Goal: Communication & Community: Answer question/provide support

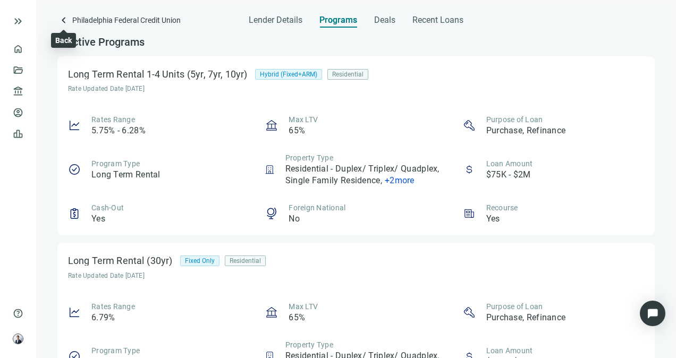
click at [63, 15] on span "keyboard_arrow_left" at bounding box center [63, 20] width 13 height 13
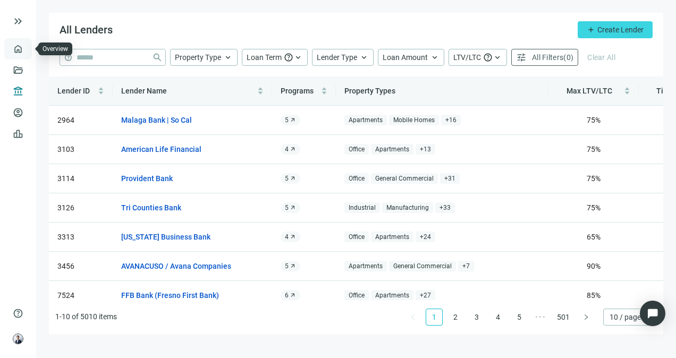
click at [27, 49] on link "Overview" at bounding box center [42, 49] width 31 height 9
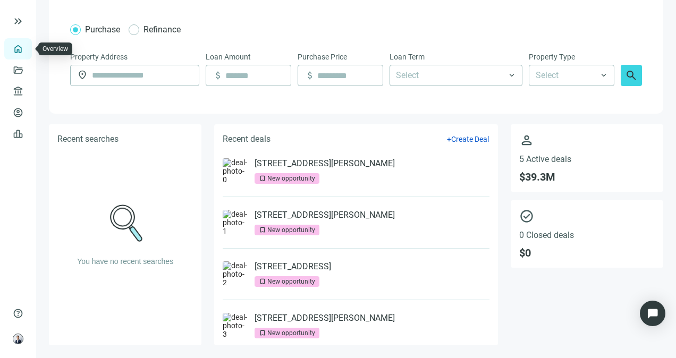
click at [27, 52] on link "Overview" at bounding box center [42, 49] width 31 height 9
click at [15, 22] on span "keyboard_double_arrow_right" at bounding box center [18, 21] width 13 height 13
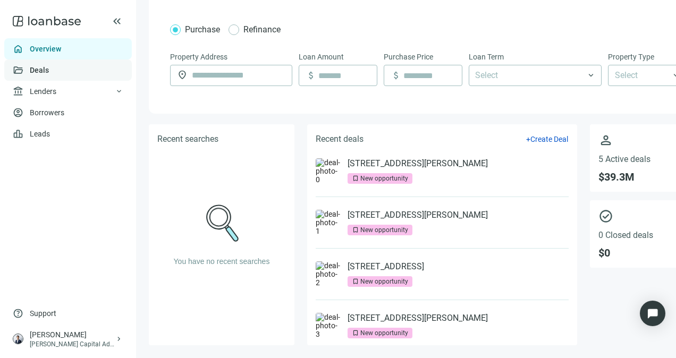
click at [33, 71] on link "Deals" at bounding box center [39, 70] width 19 height 9
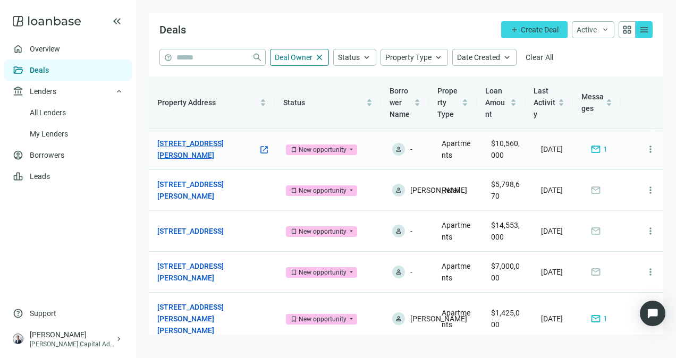
click at [237, 144] on link "[STREET_ADDRESS][PERSON_NAME]" at bounding box center [207, 149] width 101 height 23
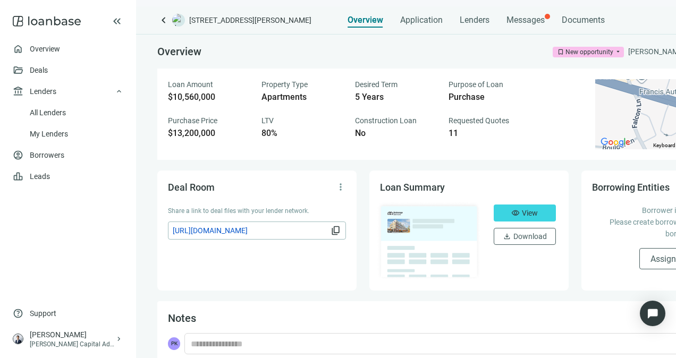
click at [559, 22] on div "Overview Application Lenders Messages Documents" at bounding box center [476, 16] width 257 height 21
click at [537, 21] on span "Messages" at bounding box center [526, 20] width 38 height 10
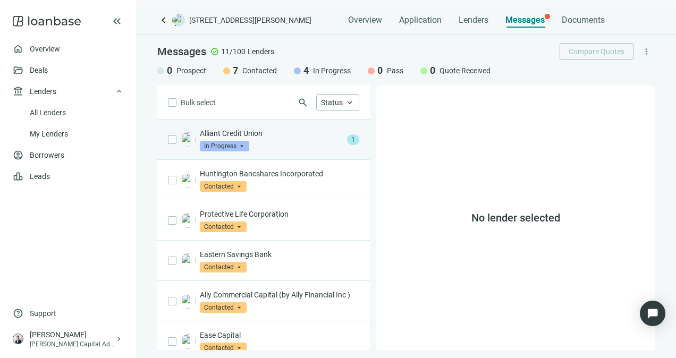
click at [237, 142] on span "In Progress" at bounding box center [224, 146] width 49 height 11
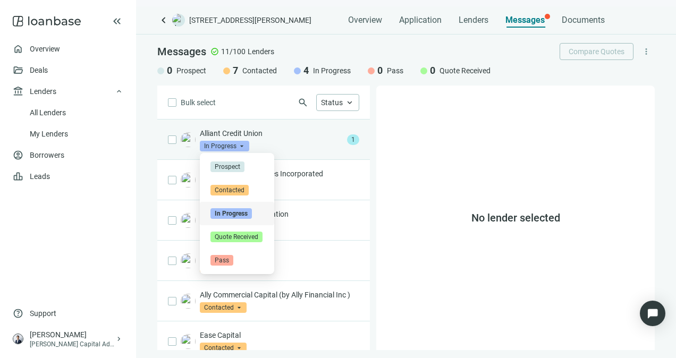
click at [277, 126] on div "Alliant Credit Union In Progress arrow_drop_down contacted in_progress quote_re…" at bounding box center [263, 140] width 213 height 40
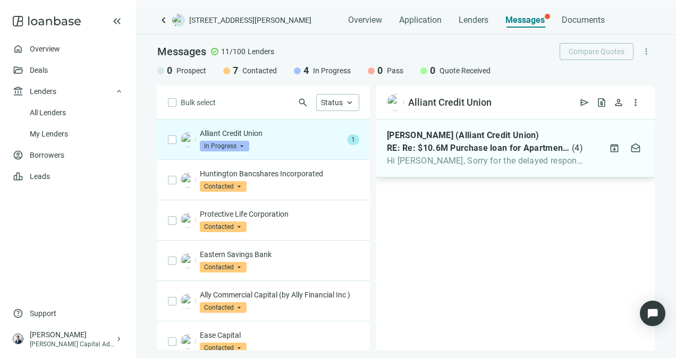
click at [505, 165] on span "Hi [PERSON_NAME], Sorry for the delayed response here. This one is likely not a…" at bounding box center [485, 161] width 196 height 11
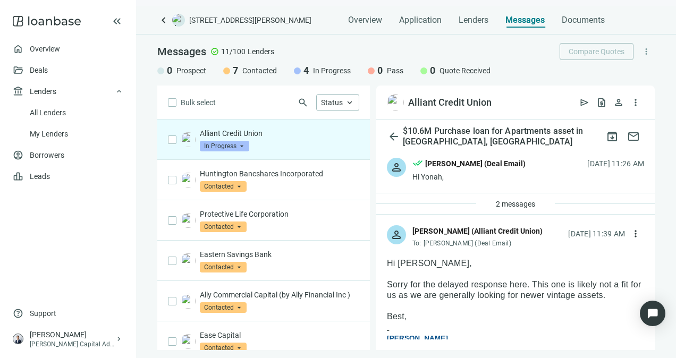
scroll to position [53, 0]
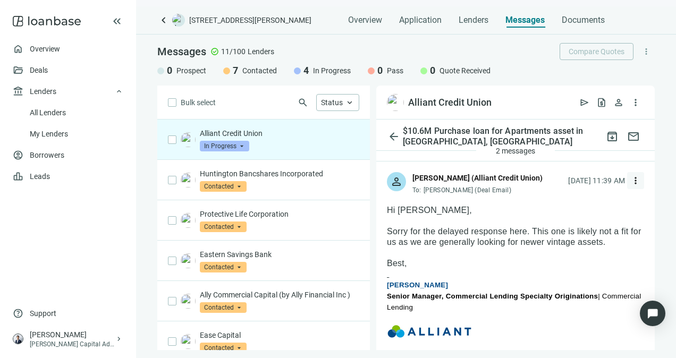
click at [630, 176] on span "more_vert" at bounding box center [635, 180] width 11 height 11
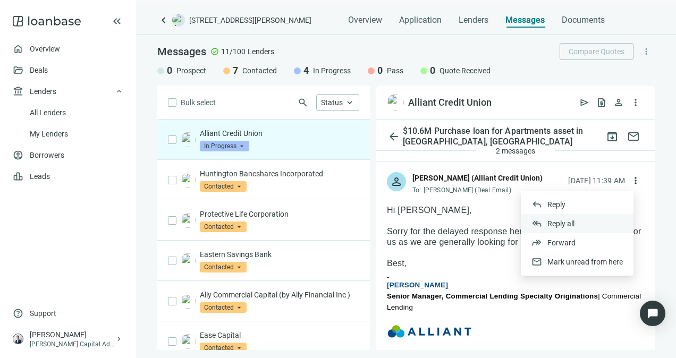
click at [548, 222] on span "Reply all" at bounding box center [560, 224] width 27 height 9
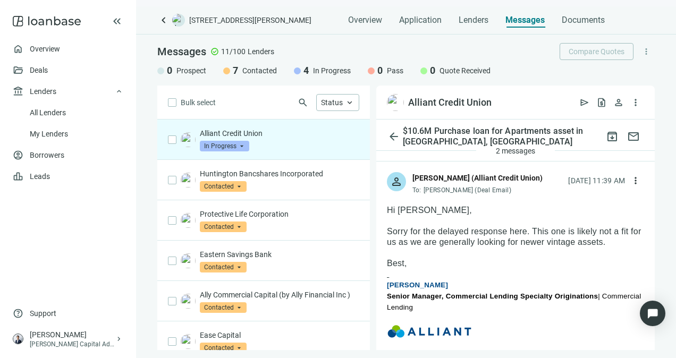
type textarea "**********"
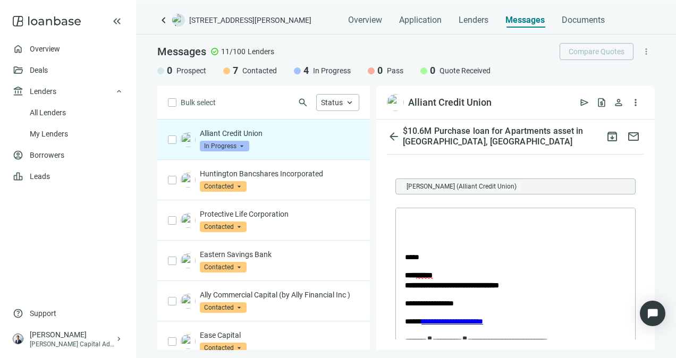
click at [155, 21] on div "keyboard_arrow_left [STREET_ADDRESS][PERSON_NAME] Overview Application Lenders …" at bounding box center [406, 182] width 540 height 352
click at [161, 21] on span "keyboard_arrow_left" at bounding box center [163, 20] width 13 height 13
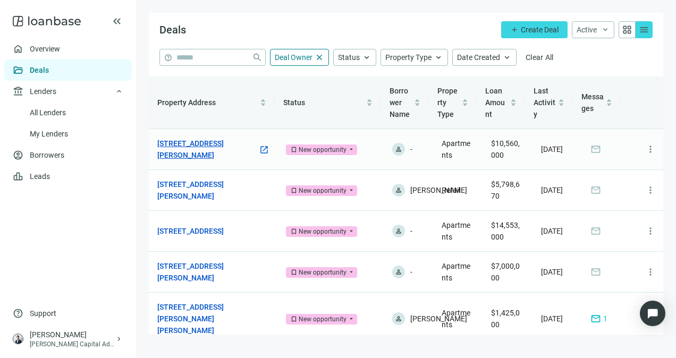
click at [220, 157] on link "[STREET_ADDRESS][PERSON_NAME]" at bounding box center [207, 149] width 101 height 23
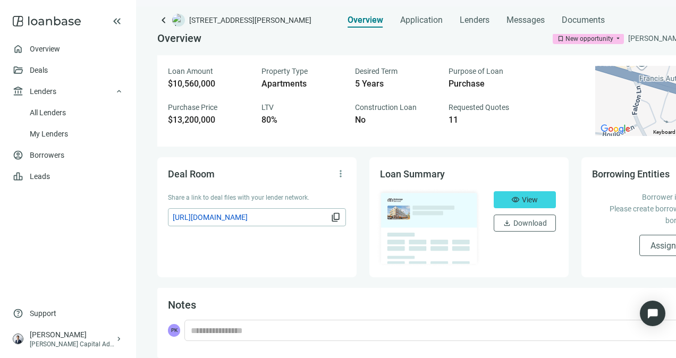
scroll to position [23, 0]
click at [513, 196] on span "visibility" at bounding box center [515, 200] width 9 height 9
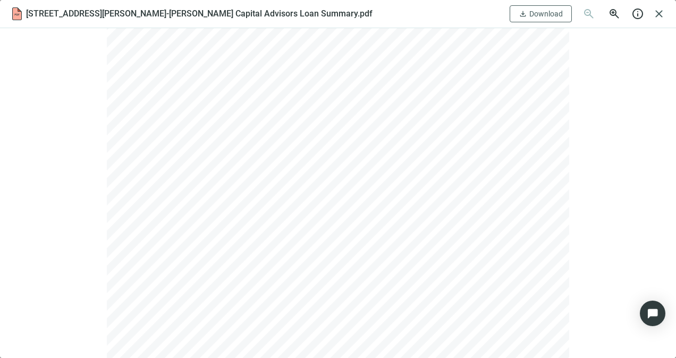
scroll to position [0, 0]
click at [656, 19] on span "close" at bounding box center [659, 13] width 13 height 13
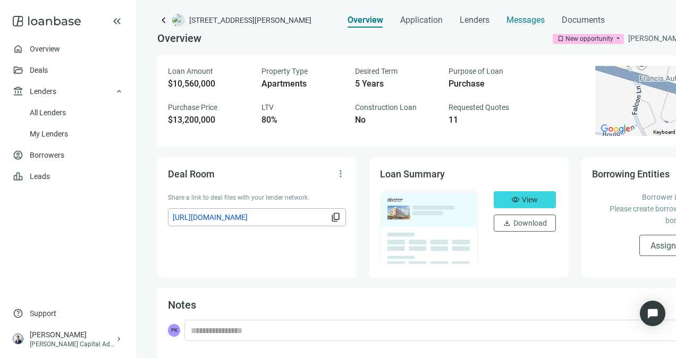
click at [524, 14] on div "Messages" at bounding box center [526, 16] width 38 height 21
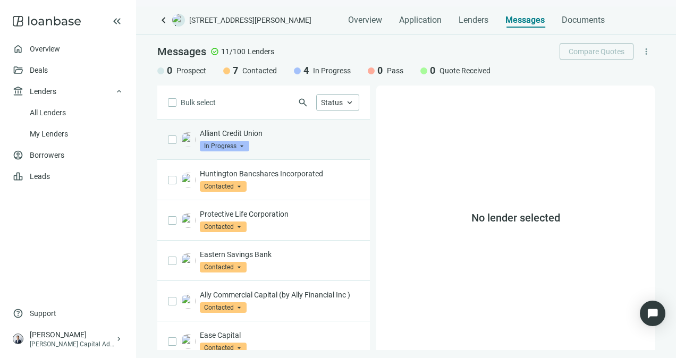
click at [305, 146] on div "Alliant Credit Union In Progress arrow_drop_down" at bounding box center [279, 139] width 159 height 23
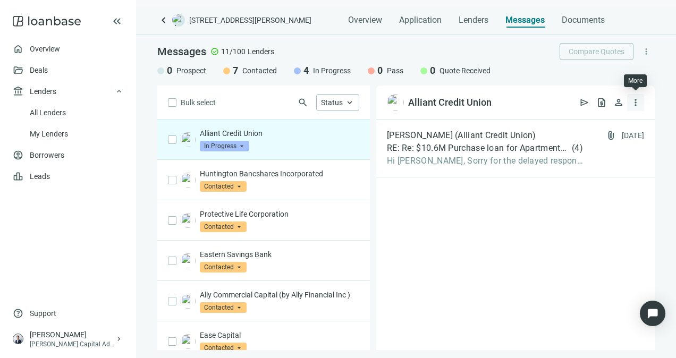
click at [637, 106] on span "more_vert" at bounding box center [635, 102] width 11 height 11
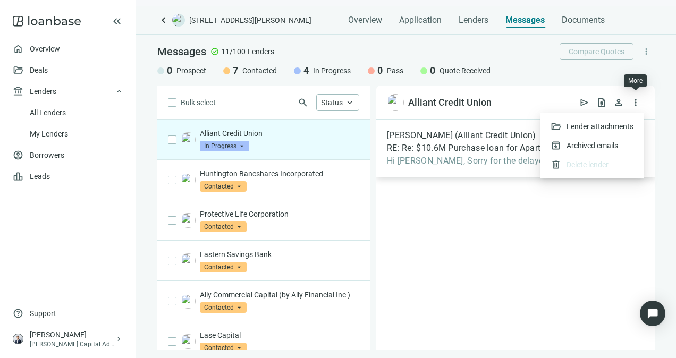
click at [517, 145] on span "RE: Re: $10.6M Purchase loan for Apartments asset in [GEOGRAPHIC_DATA], [GEOGRA…" at bounding box center [478, 148] width 183 height 11
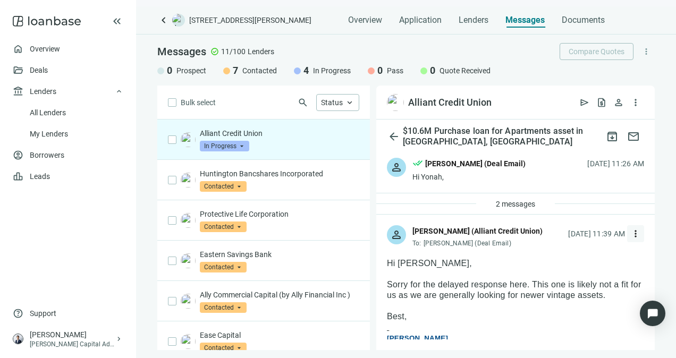
click at [630, 238] on span "more_vert" at bounding box center [635, 234] width 11 height 11
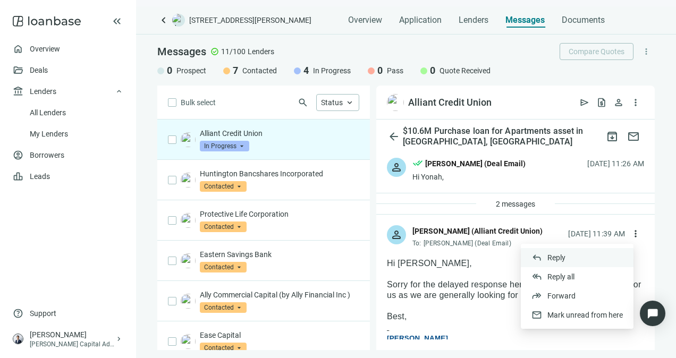
click at [557, 259] on span "Reply" at bounding box center [556, 258] width 18 height 9
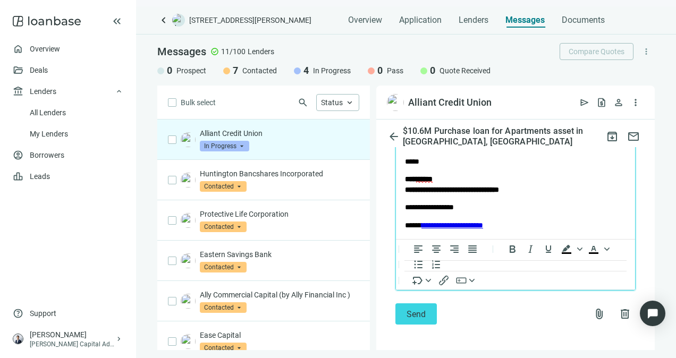
scroll to position [1393, 0]
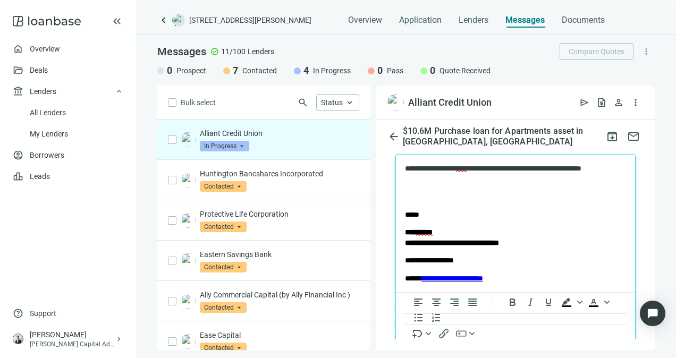
click at [429, 181] on p "**********" at bounding box center [506, 174] width 203 height 21
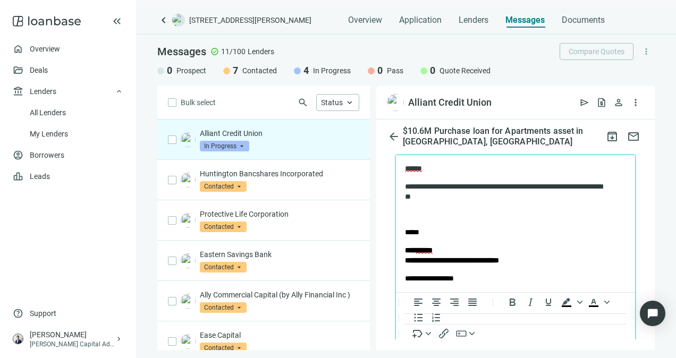
click at [471, 214] on p "Rich Text Area. Press ALT-0 for help." at bounding box center [515, 215] width 221 height 11
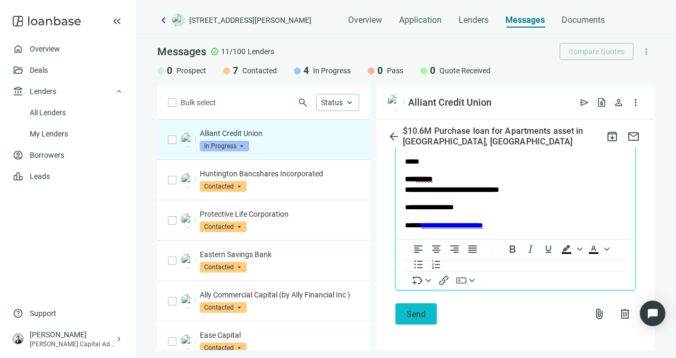
click at [411, 319] on span "Send" at bounding box center [416, 314] width 19 height 10
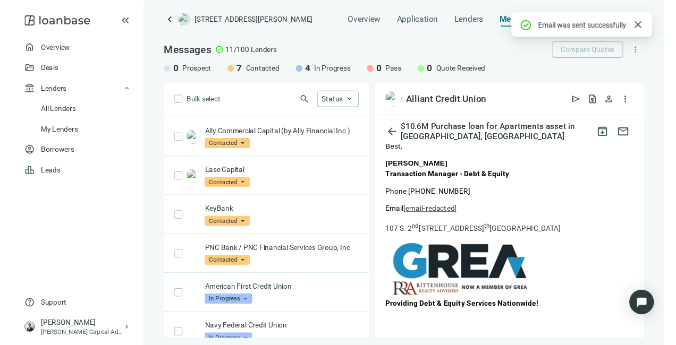
scroll to position [233, 0]
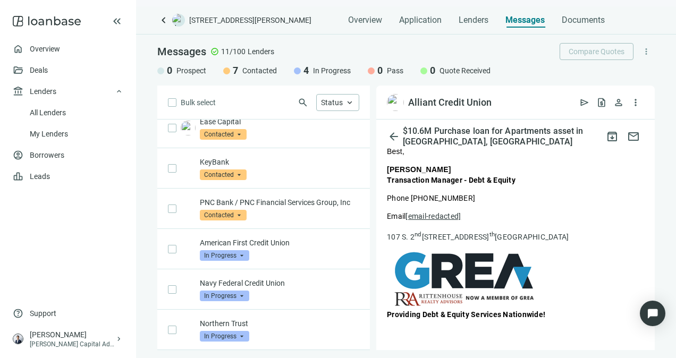
click at [157, 20] on span "keyboard_arrow_left" at bounding box center [163, 20] width 13 height 13
